Goal: Check status: Check status

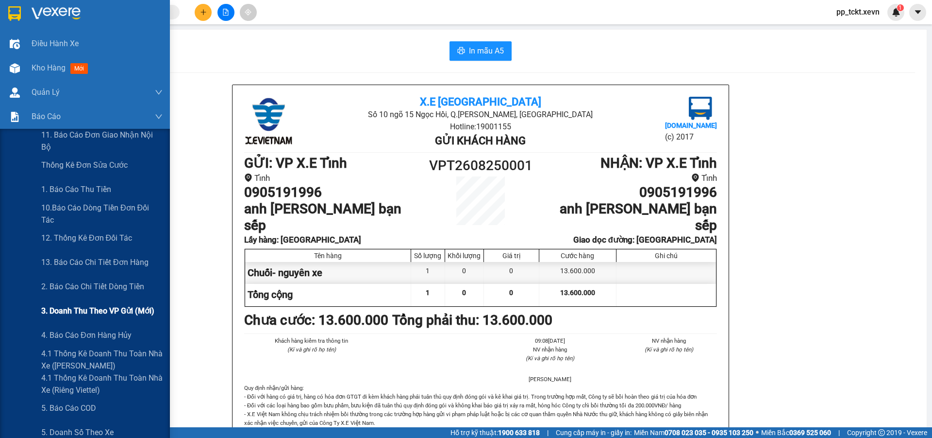
click at [77, 314] on span "3. Doanh Thu theo VP Gửi (mới)" at bounding box center [97, 311] width 113 height 12
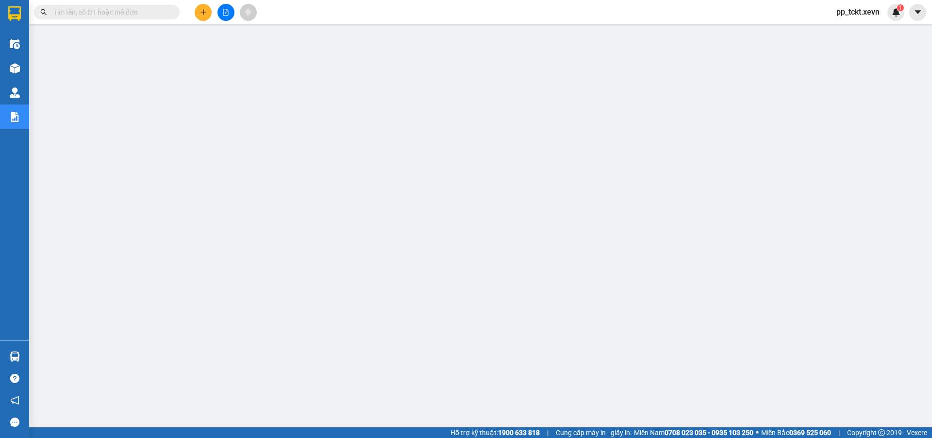
click at [148, 15] on input "text" at bounding box center [110, 12] width 115 height 11
paste input "VPT2708250002"
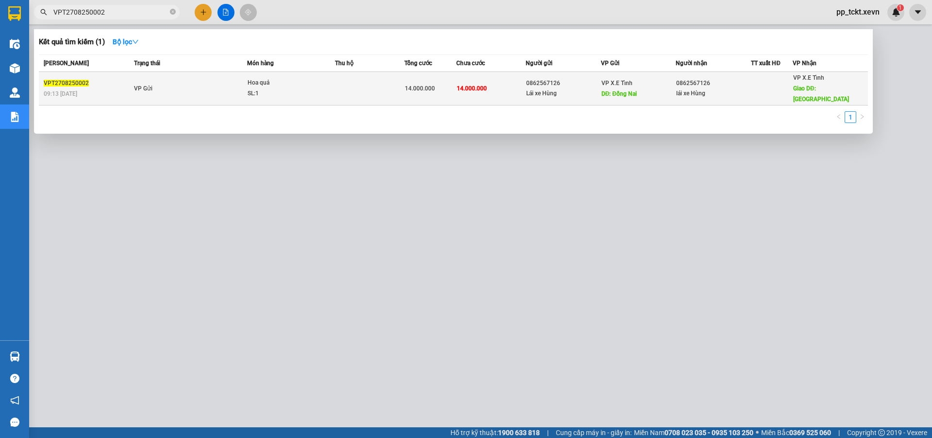
type input "VPT2708250002"
drag, startPoint x: 526, startPoint y: 77, endPoint x: 559, endPoint y: 82, distance: 32.4
click at [559, 82] on div "0862567126" at bounding box center [563, 83] width 74 height 10
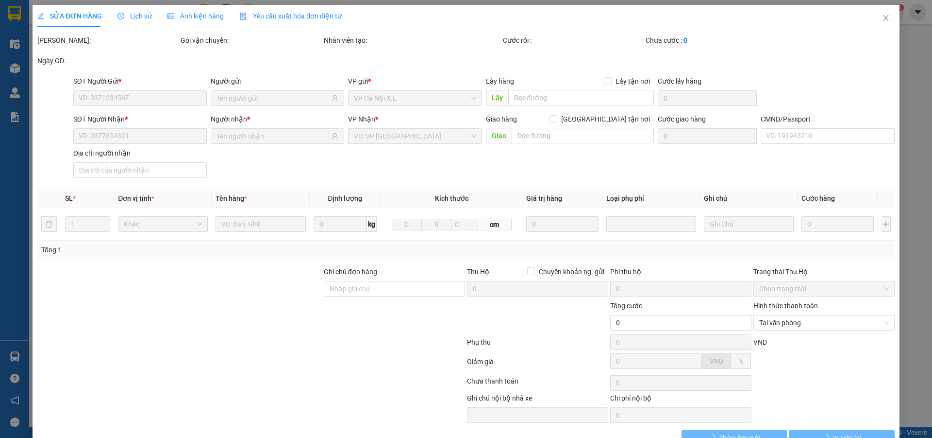
type input "0862567126"
type input "Lái xe Hùng"
type input "Đồng Nai"
type input "0862567126"
type input "lái xe Hùng"
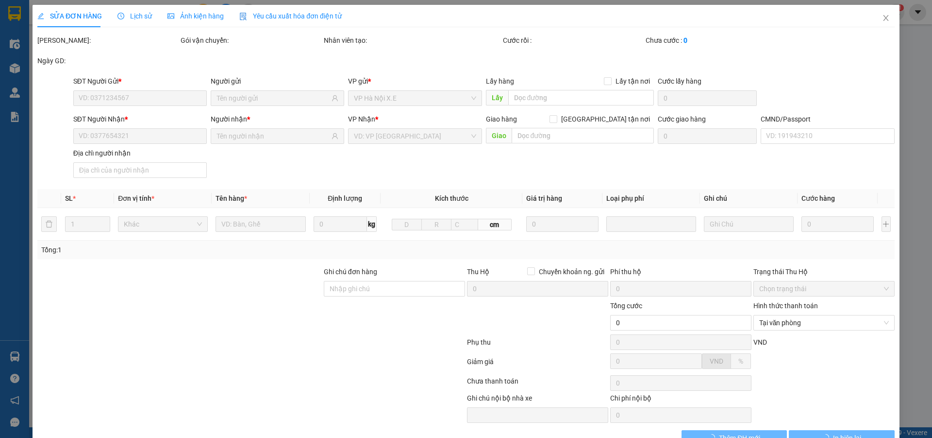
type input "[GEOGRAPHIC_DATA]"
type input "14.000.000"
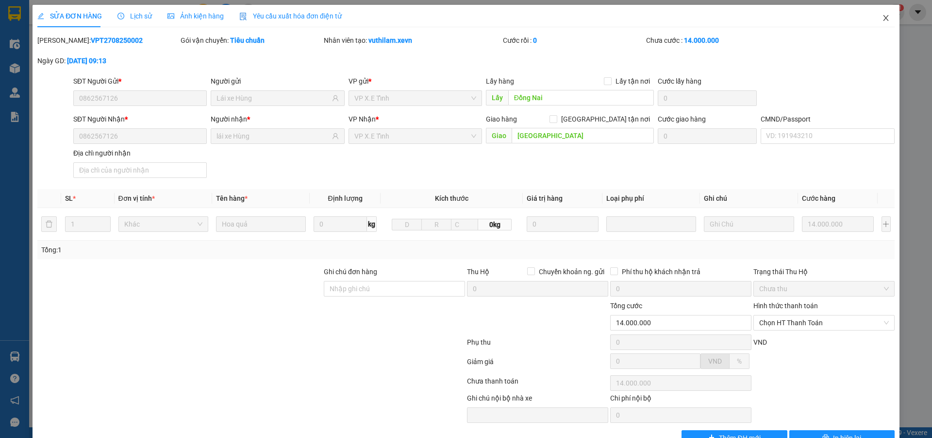
click at [882, 16] on icon "close" at bounding box center [886, 18] width 8 height 8
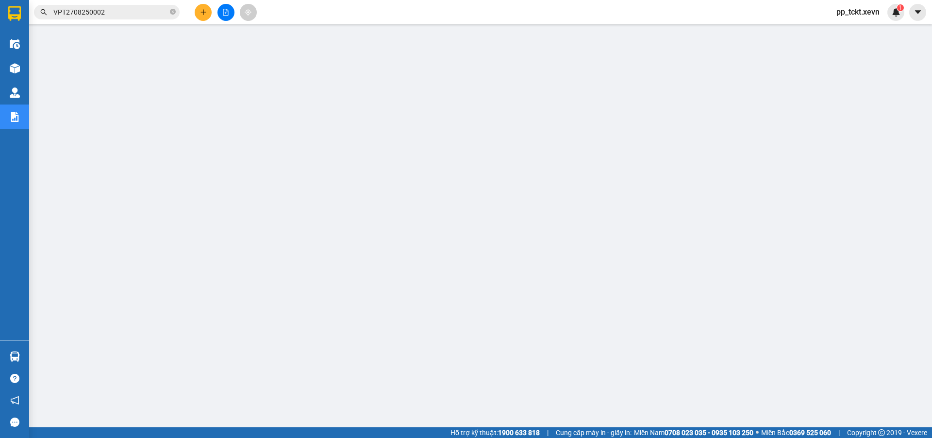
click at [126, 12] on input "VPT2708250002" at bounding box center [110, 12] width 115 height 11
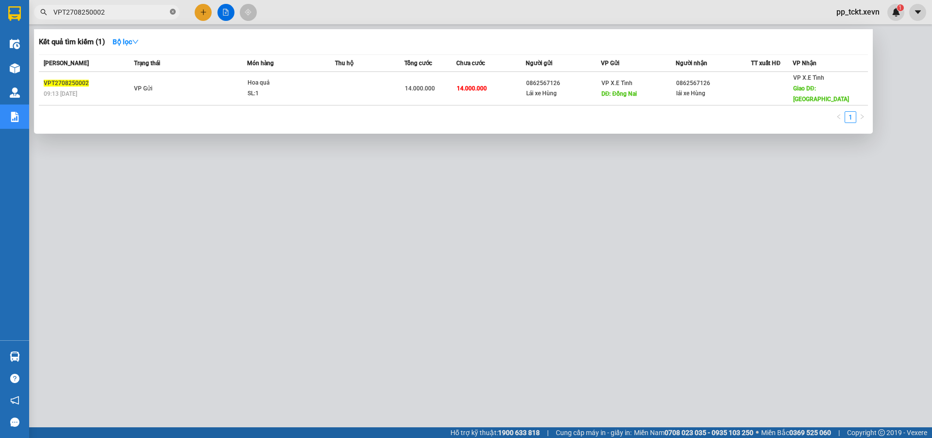
click at [173, 13] on icon "close-circle" at bounding box center [173, 12] width 6 height 6
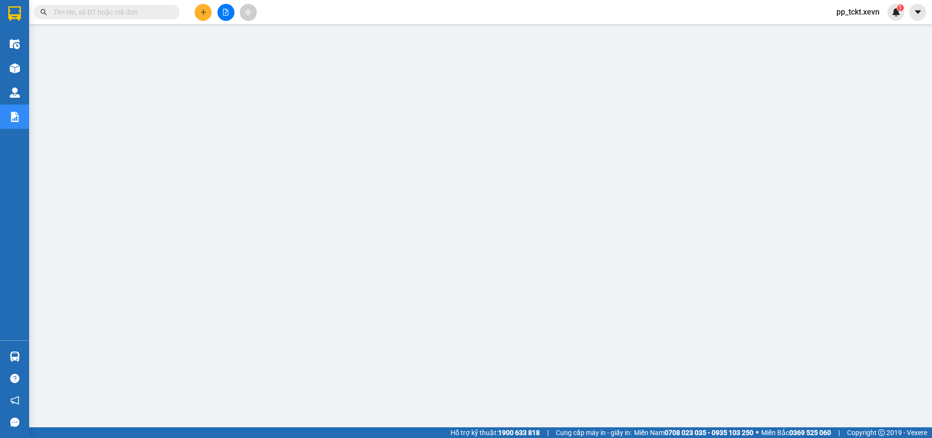
paste input "VPT2808250001"
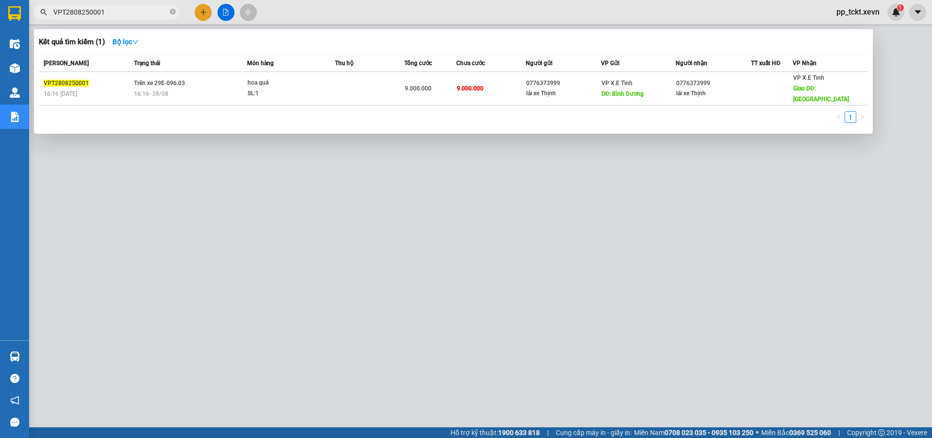
type input "VPT2808250001"
click at [173, 13] on icon "close-circle" at bounding box center [173, 12] width 6 height 6
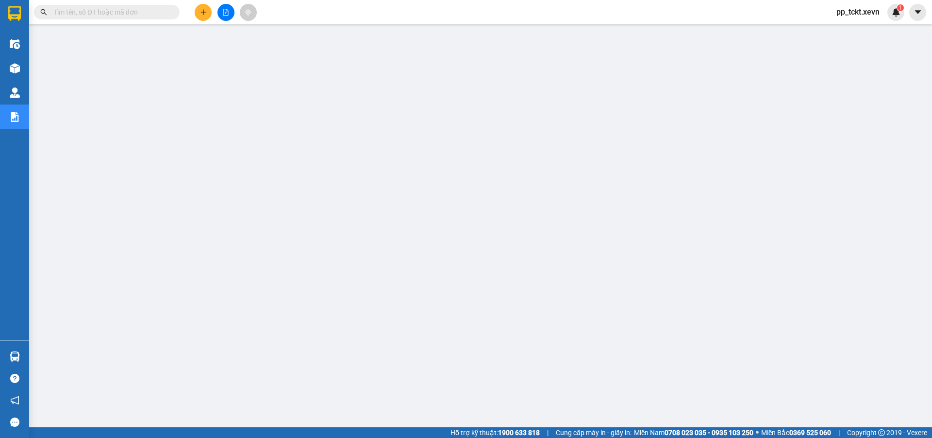
click at [153, 13] on input "text" at bounding box center [110, 12] width 115 height 11
paste input "VPT0109250001"
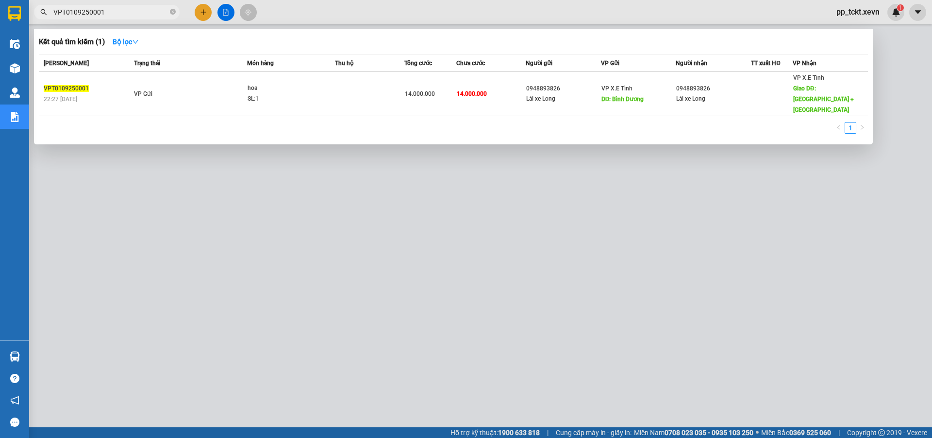
type input "VPT0109250001"
click at [172, 10] on icon "close-circle" at bounding box center [173, 12] width 6 height 6
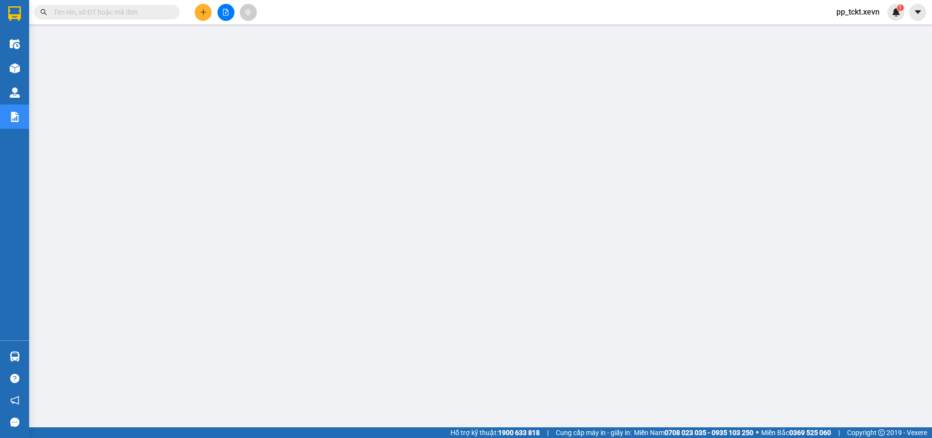
click at [161, 13] on input "text" at bounding box center [110, 12] width 115 height 11
paste input "VTP0509250001"
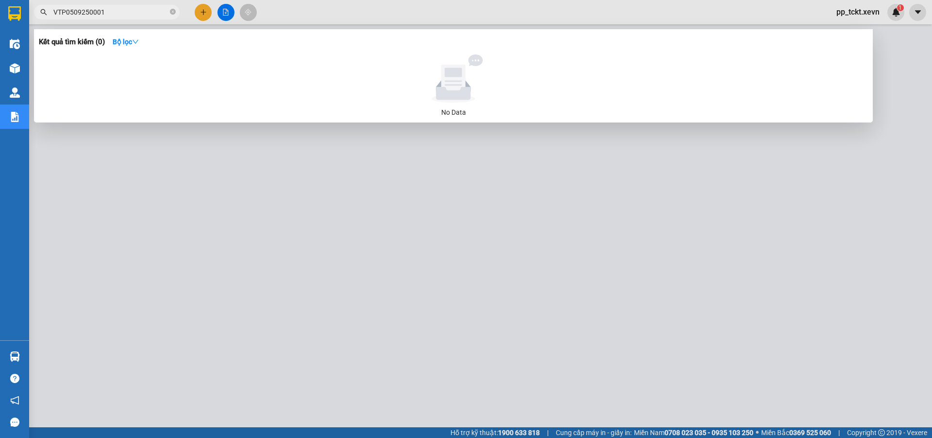
type input "VTP0509250001"
click at [173, 14] on icon "close-circle" at bounding box center [173, 12] width 6 height 6
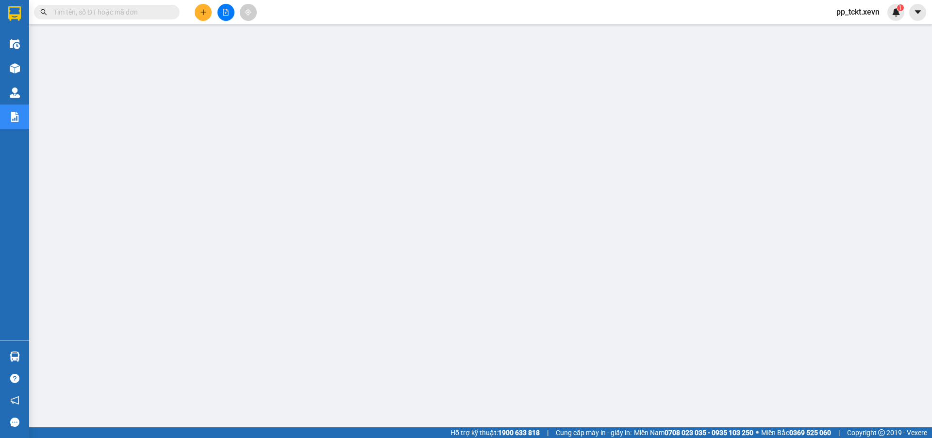
click at [138, 11] on input "text" at bounding box center [110, 12] width 115 height 11
paste input "VTP0509250007"
type input "VTP0509250007"
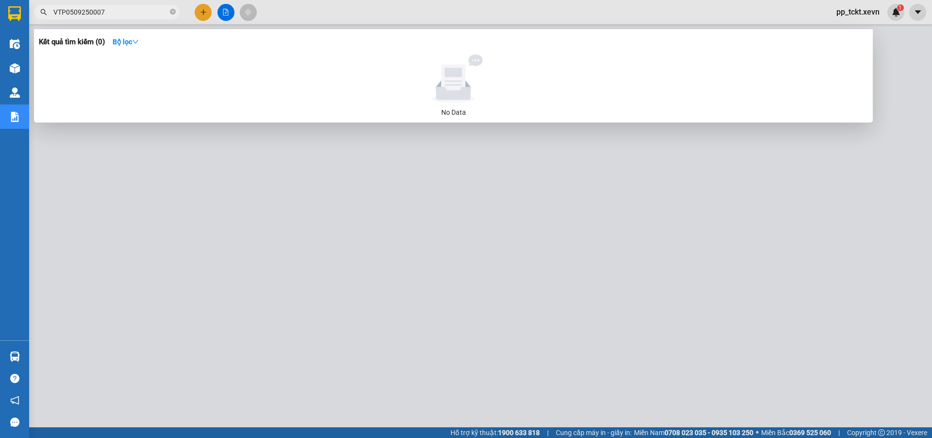
click at [135, 14] on input "VTP0509250007" at bounding box center [110, 12] width 115 height 11
click at [173, 12] on icon "close-circle" at bounding box center [173, 12] width 6 height 6
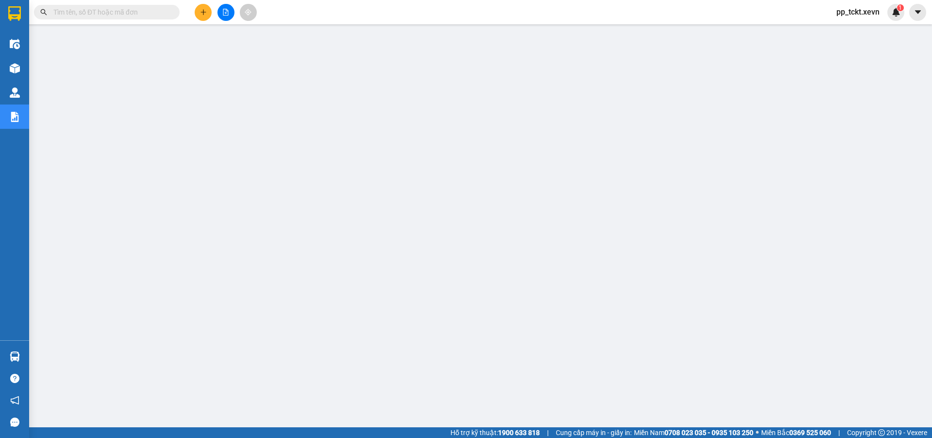
paste input "VPT0609250001"
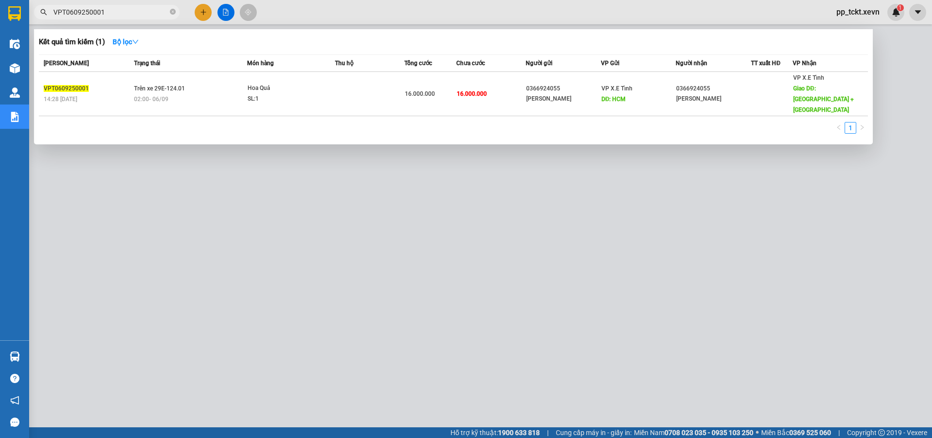
type input "VPT0609250001"
click at [171, 10] on icon "close-circle" at bounding box center [173, 12] width 6 height 6
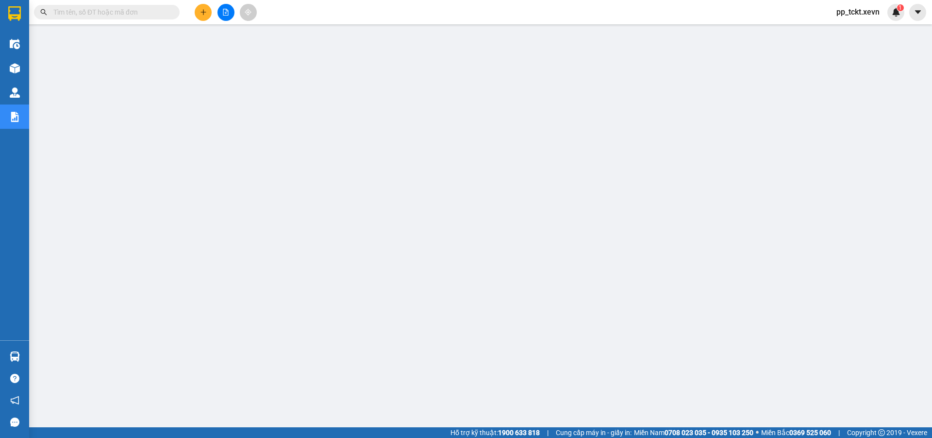
click at [115, 12] on input "text" at bounding box center [110, 12] width 115 height 11
paste input "VPT2808250001"
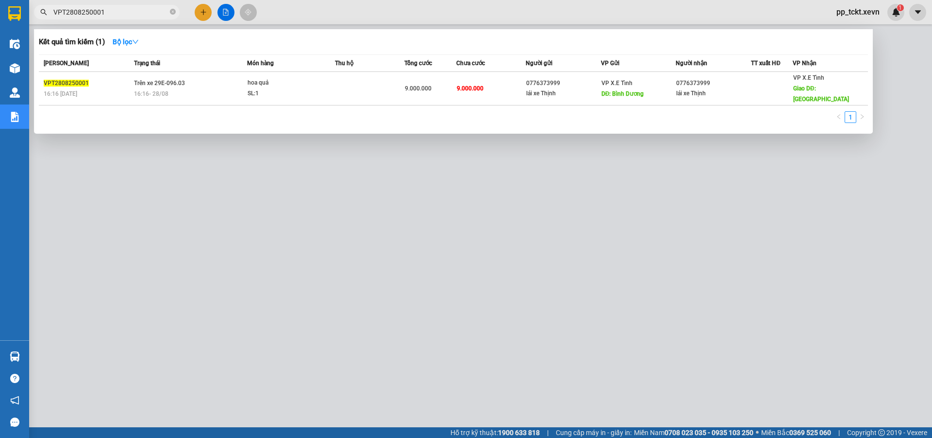
type input "VPT2808250001"
click at [174, 13] on icon "close-circle" at bounding box center [173, 12] width 6 height 6
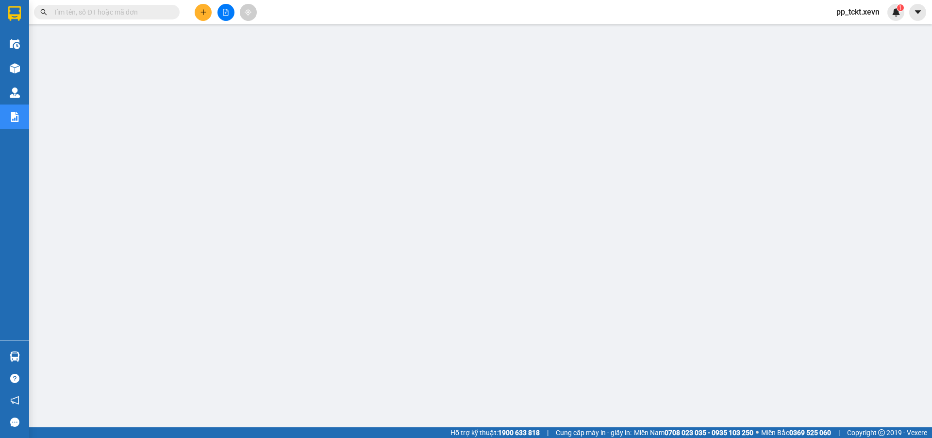
click at [155, 15] on input "text" at bounding box center [110, 12] width 115 height 11
paste input "VPT1109250001"
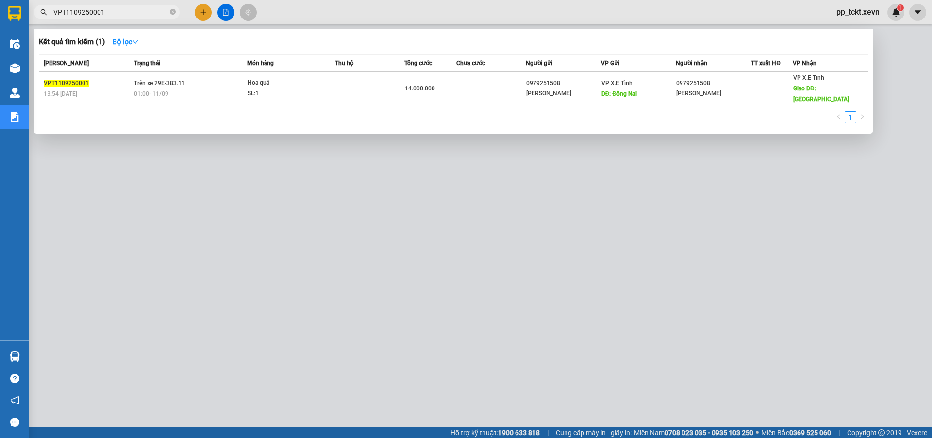
type input "VPT1109250001"
click at [174, 14] on icon "close-circle" at bounding box center [173, 12] width 6 height 6
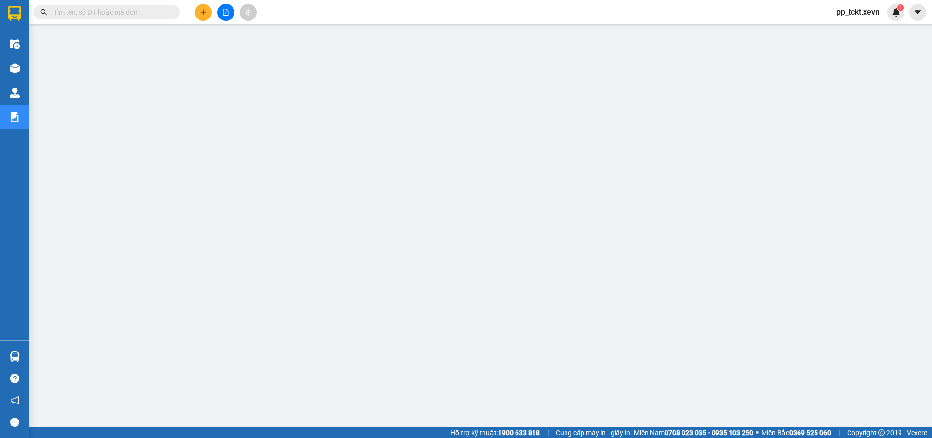
click at [163, 12] on input "text" at bounding box center [110, 12] width 115 height 11
paste input "VPT1109250007"
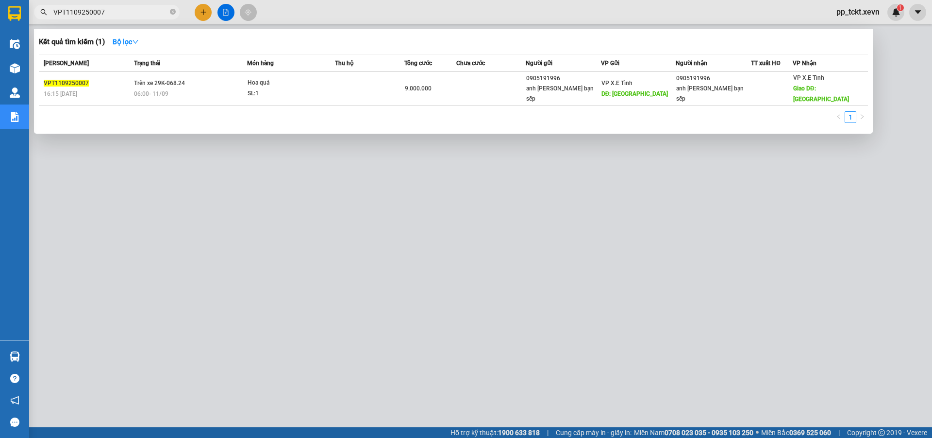
type input "VPT1109250007"
click at [170, 12] on icon "close-circle" at bounding box center [173, 12] width 6 height 6
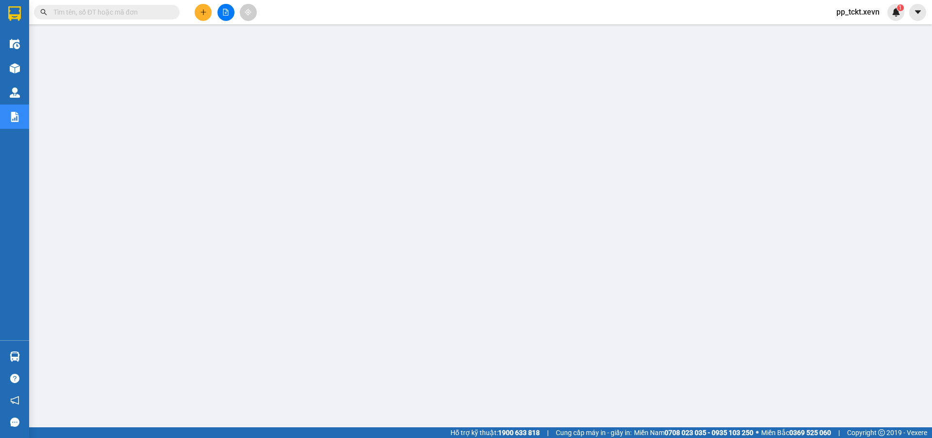
click at [167, 13] on input "text" at bounding box center [110, 12] width 115 height 11
paste input "VPT1009250001"
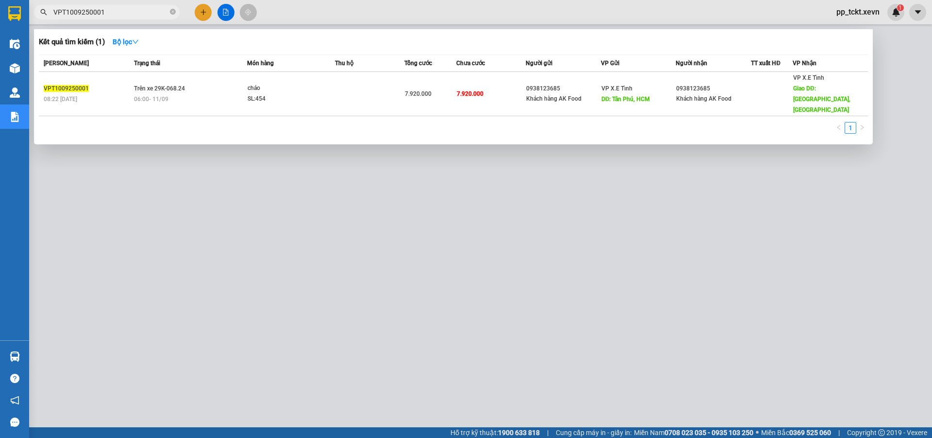
type input "VPT1009250001"
